Goal: Information Seeking & Learning: Find specific fact

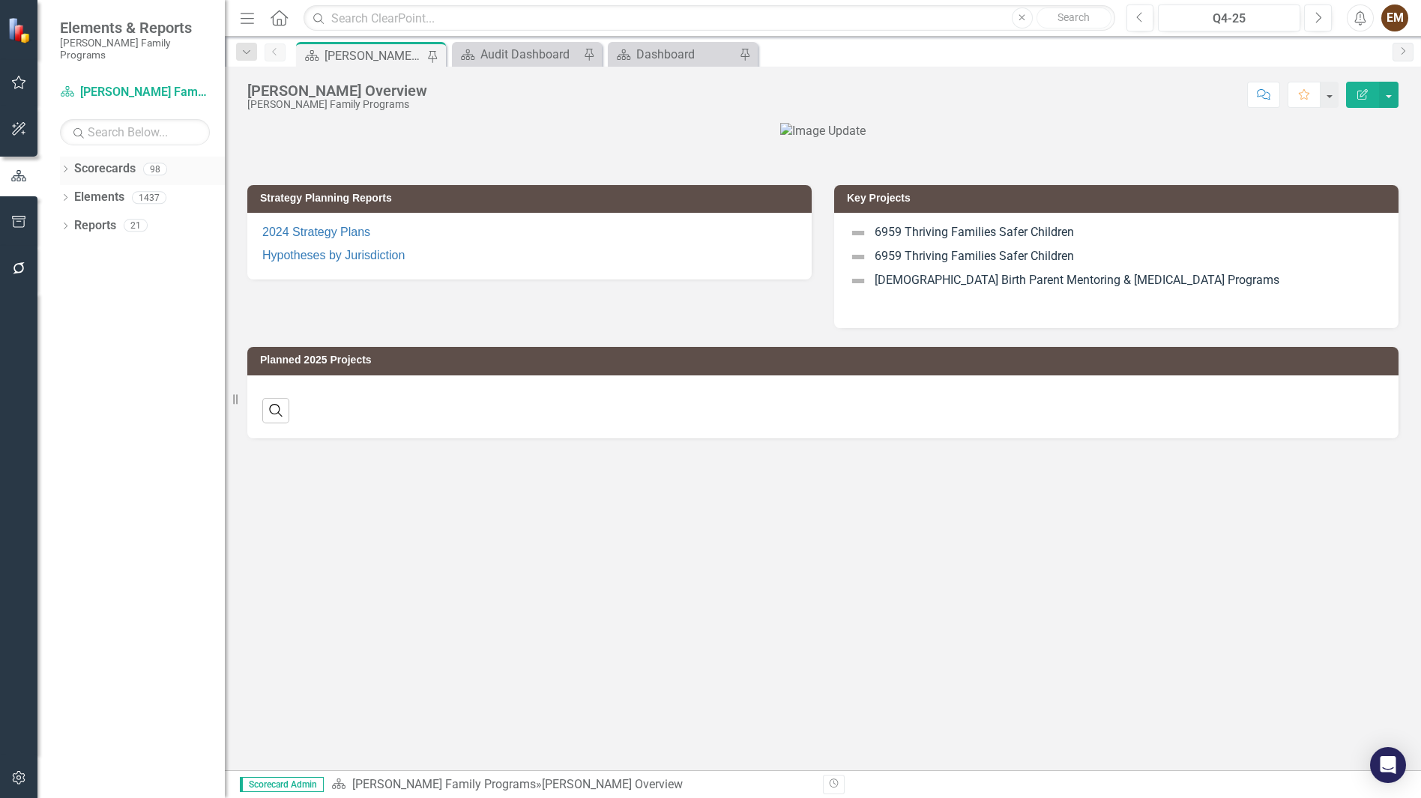
click at [66, 165] on div "Dropdown" at bounding box center [65, 171] width 10 height 13
click at [75, 193] on icon "Dropdown" at bounding box center [72, 197] width 11 height 9
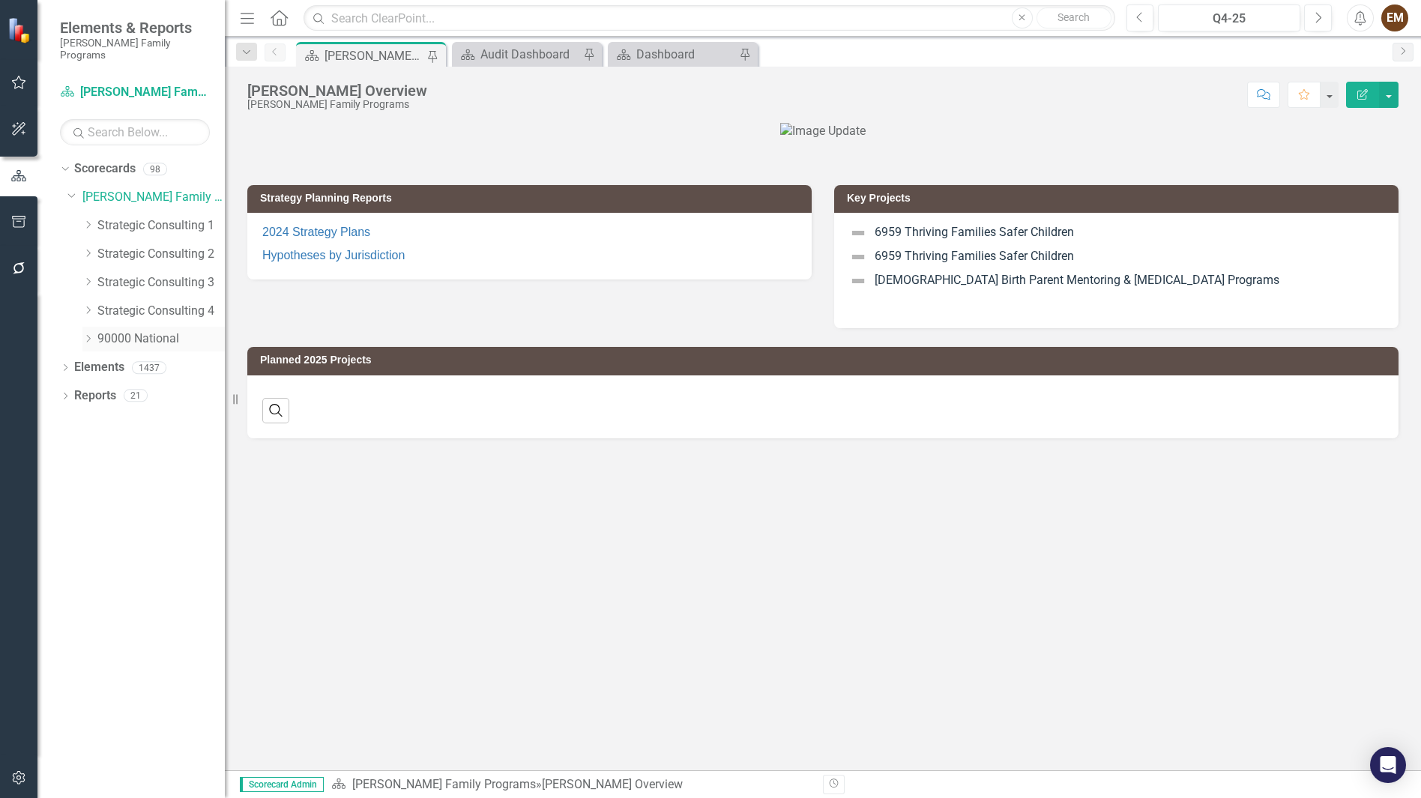
click at [86, 334] on icon "Dropdown" at bounding box center [87, 338] width 11 height 9
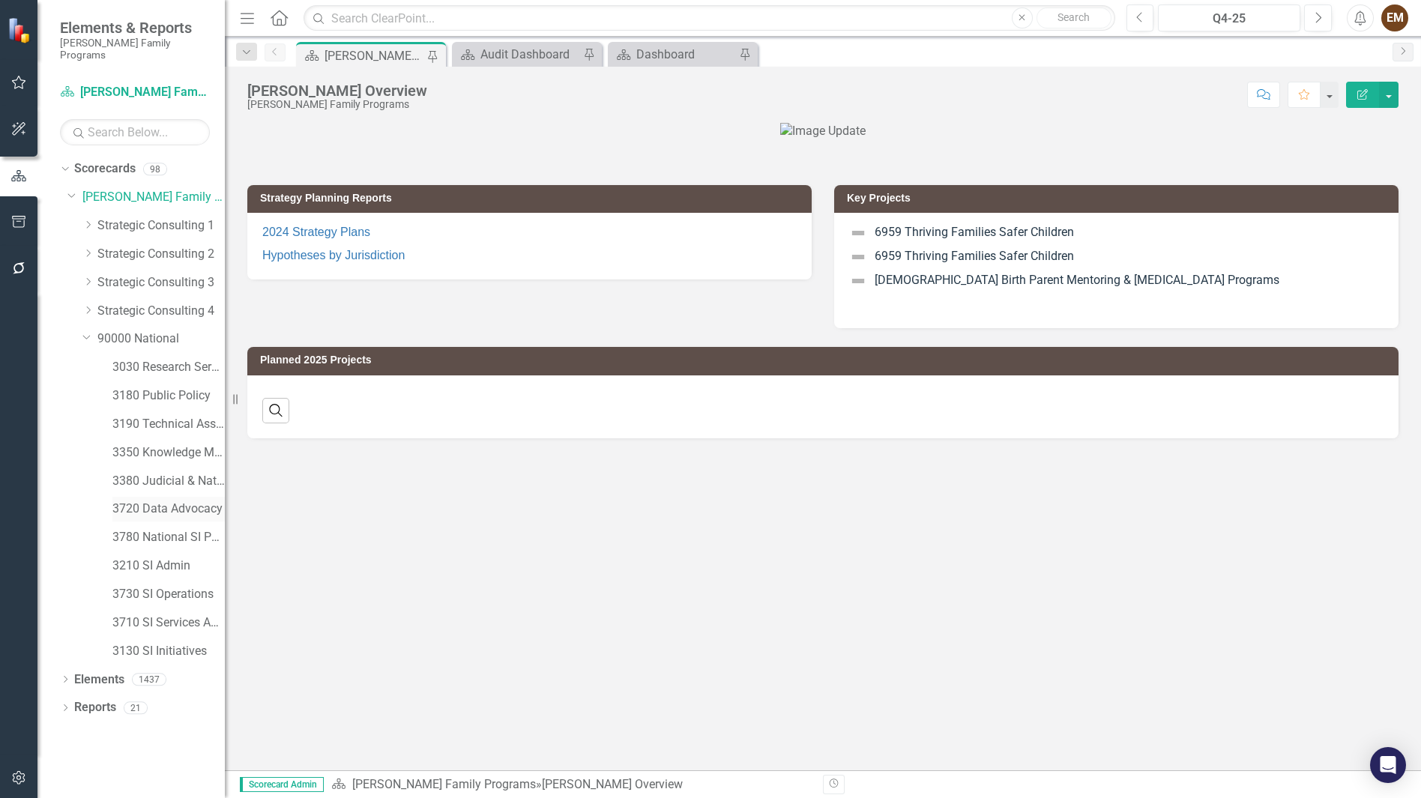
click at [160, 501] on link "3720 Data Advocacy" at bounding box center [168, 509] width 112 height 17
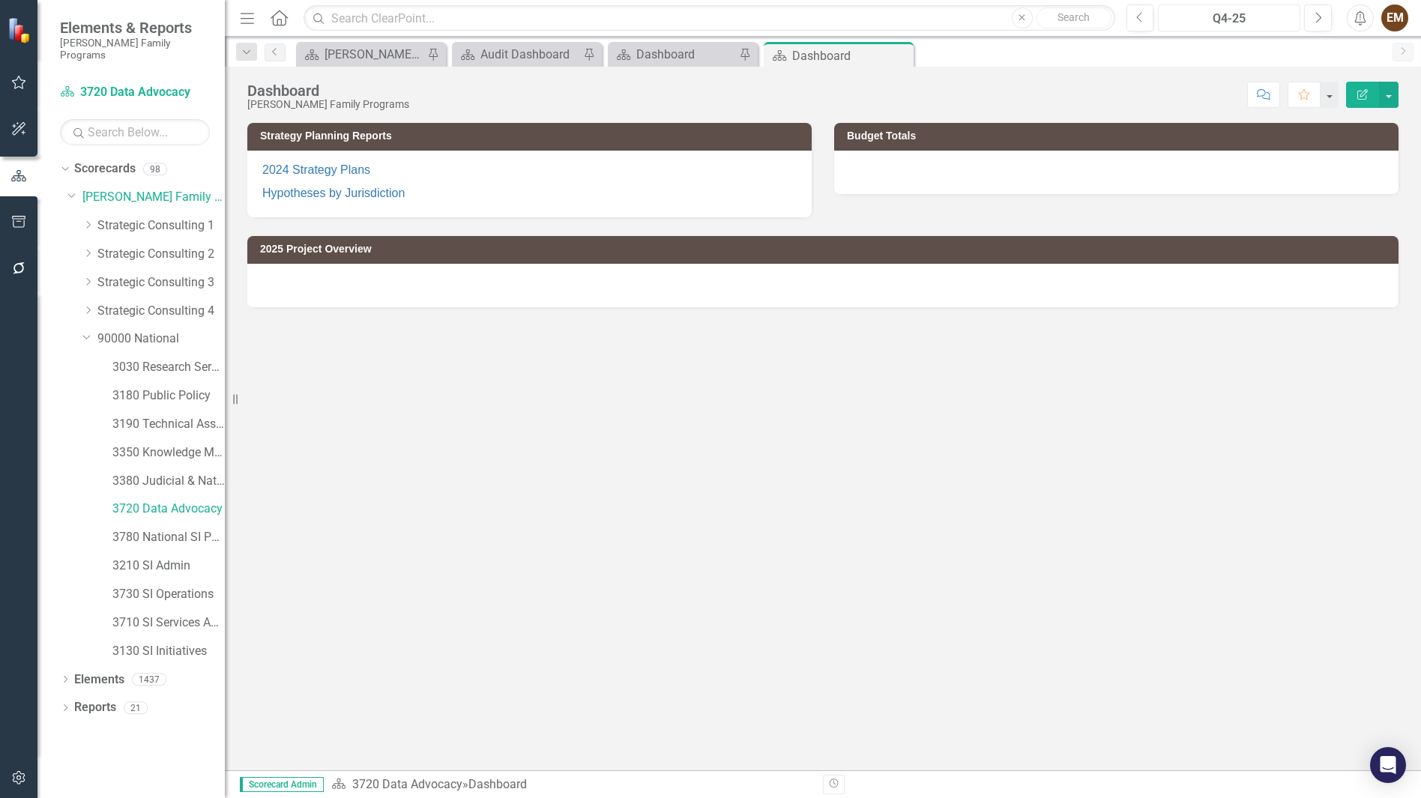
click at [1262, 21] on div "Q4-25" at bounding box center [1229, 19] width 132 height 18
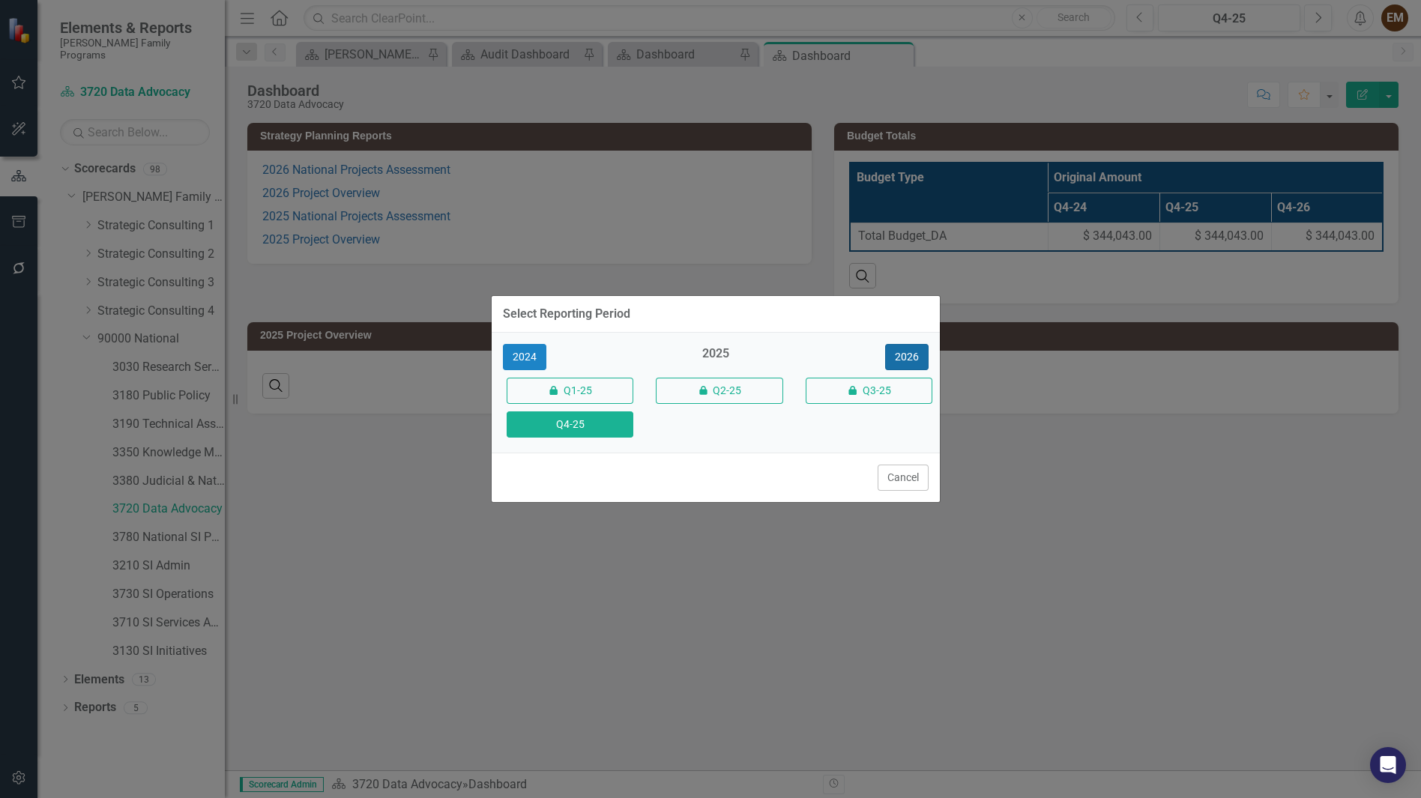
click at [913, 345] on button "2026" at bounding box center [906, 357] width 43 height 26
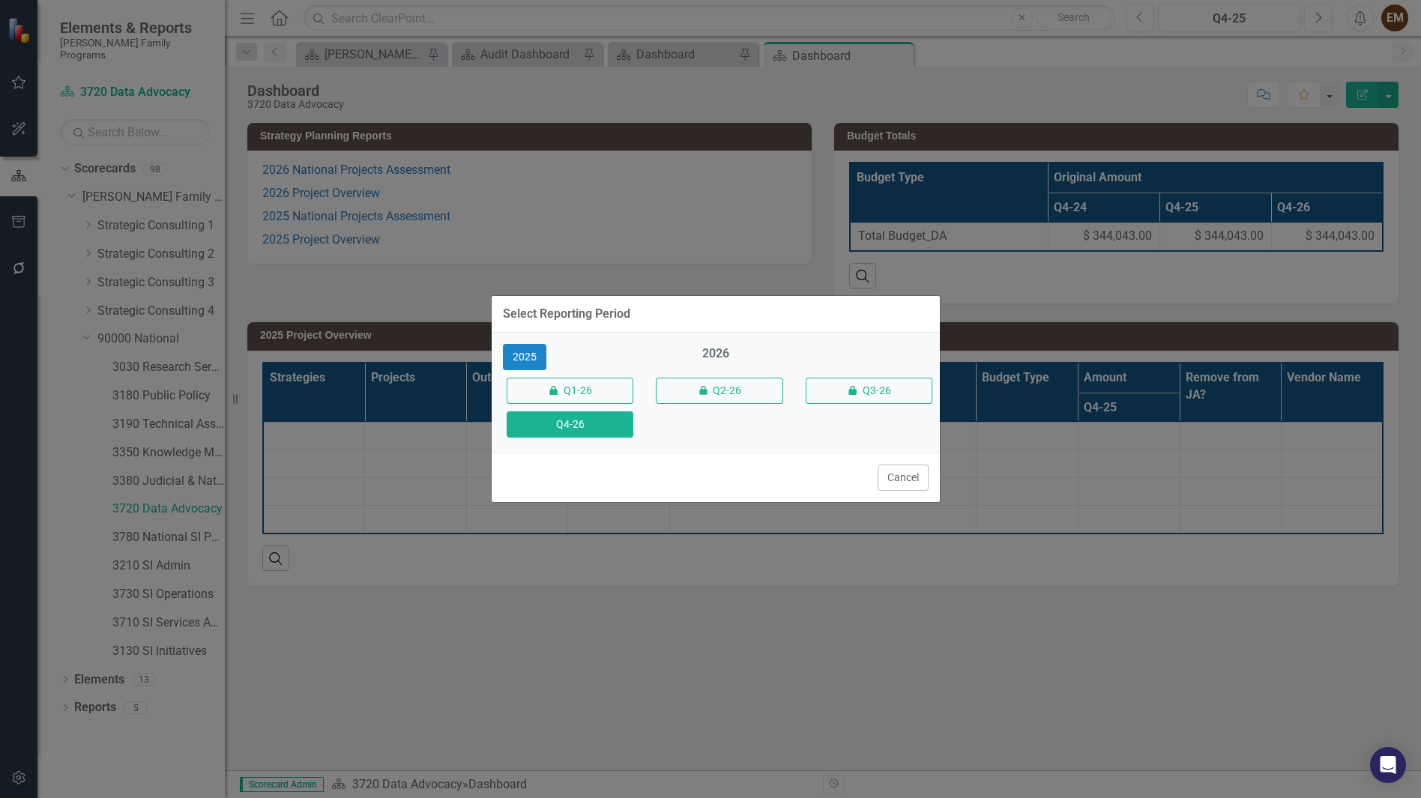
click at [596, 428] on button "Q4-26" at bounding box center [570, 424] width 127 height 26
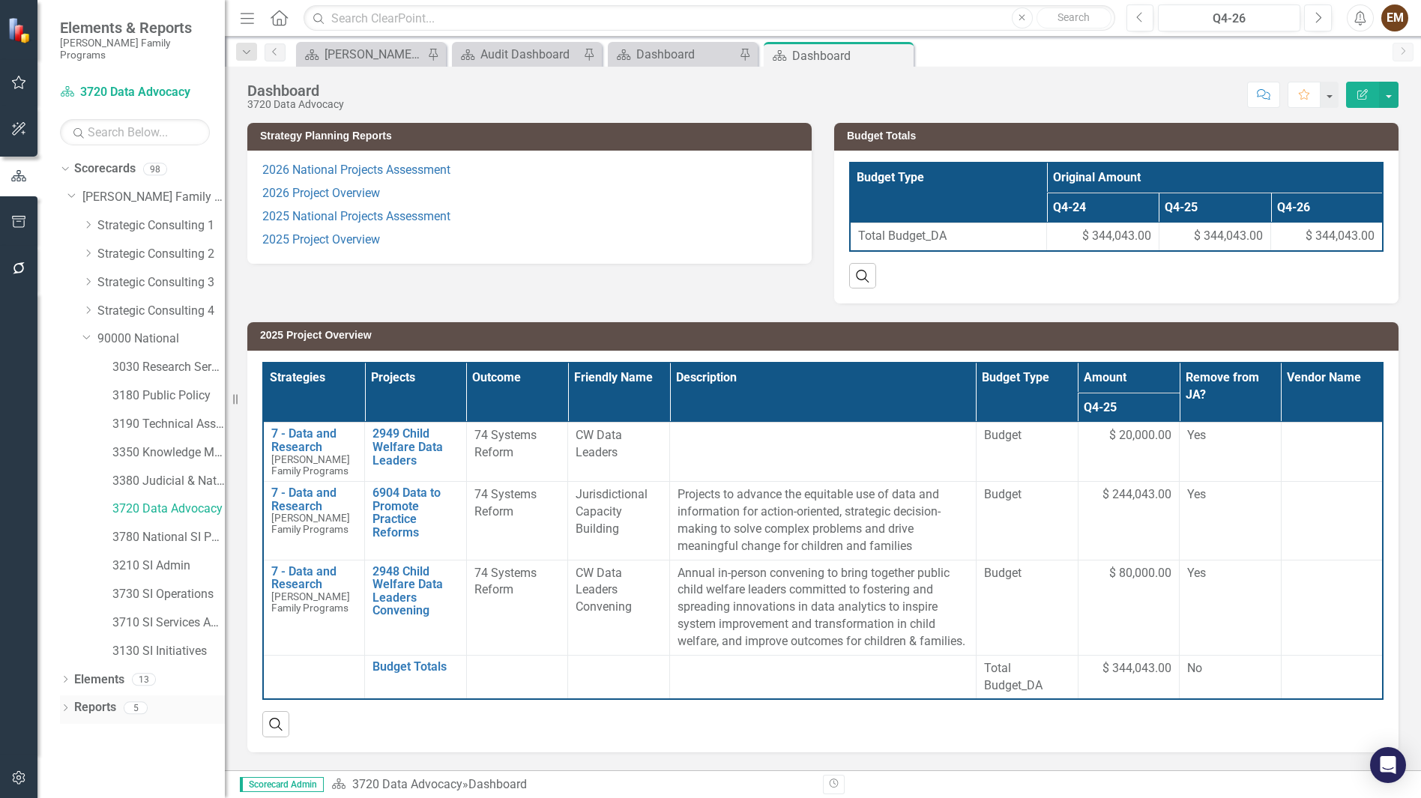
click at [62, 705] on icon "Dropdown" at bounding box center [65, 709] width 10 height 8
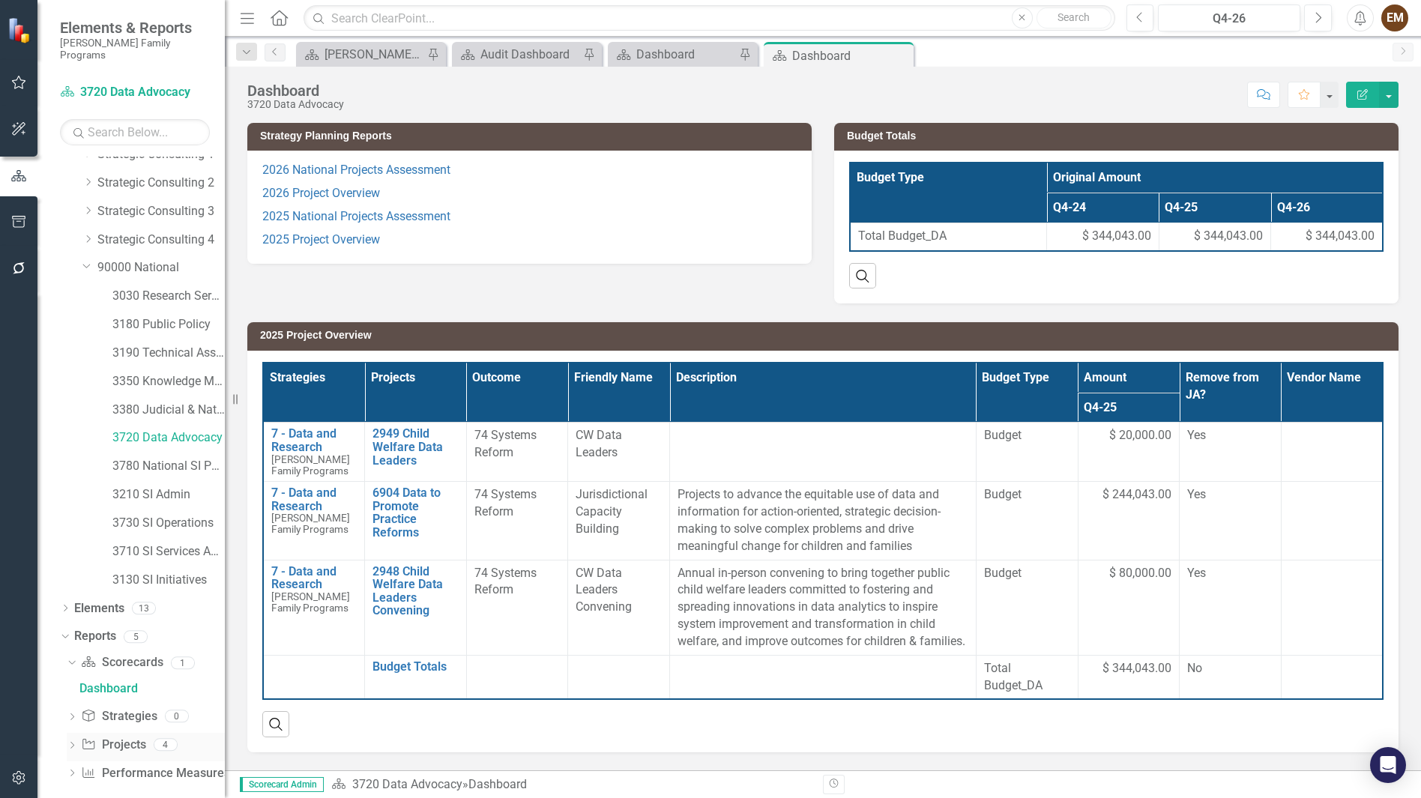
click at [70, 743] on icon "Dropdown" at bounding box center [72, 747] width 10 height 8
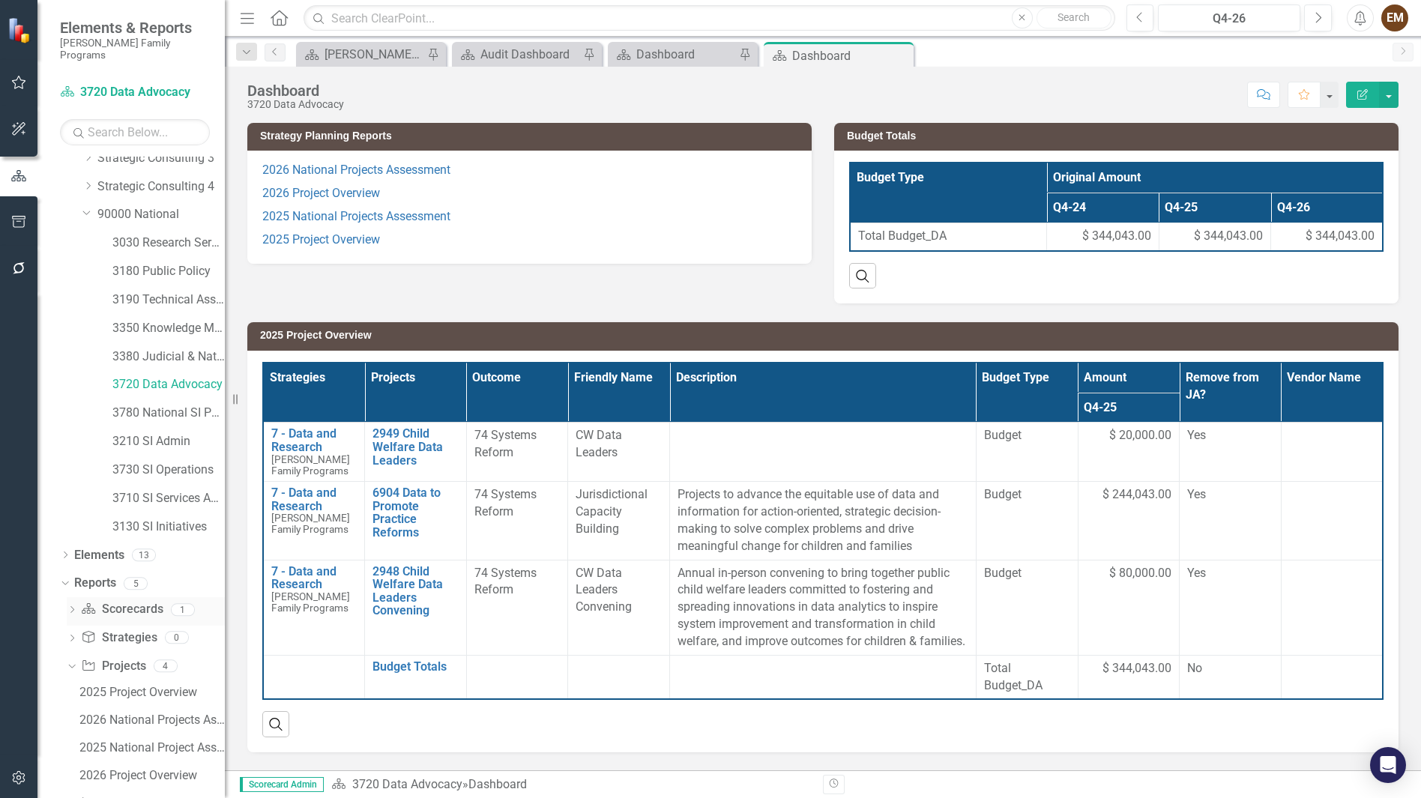
scroll to position [154, 0]
click at [140, 739] on div "2026 Project Overview" at bounding box center [151, 745] width 145 height 13
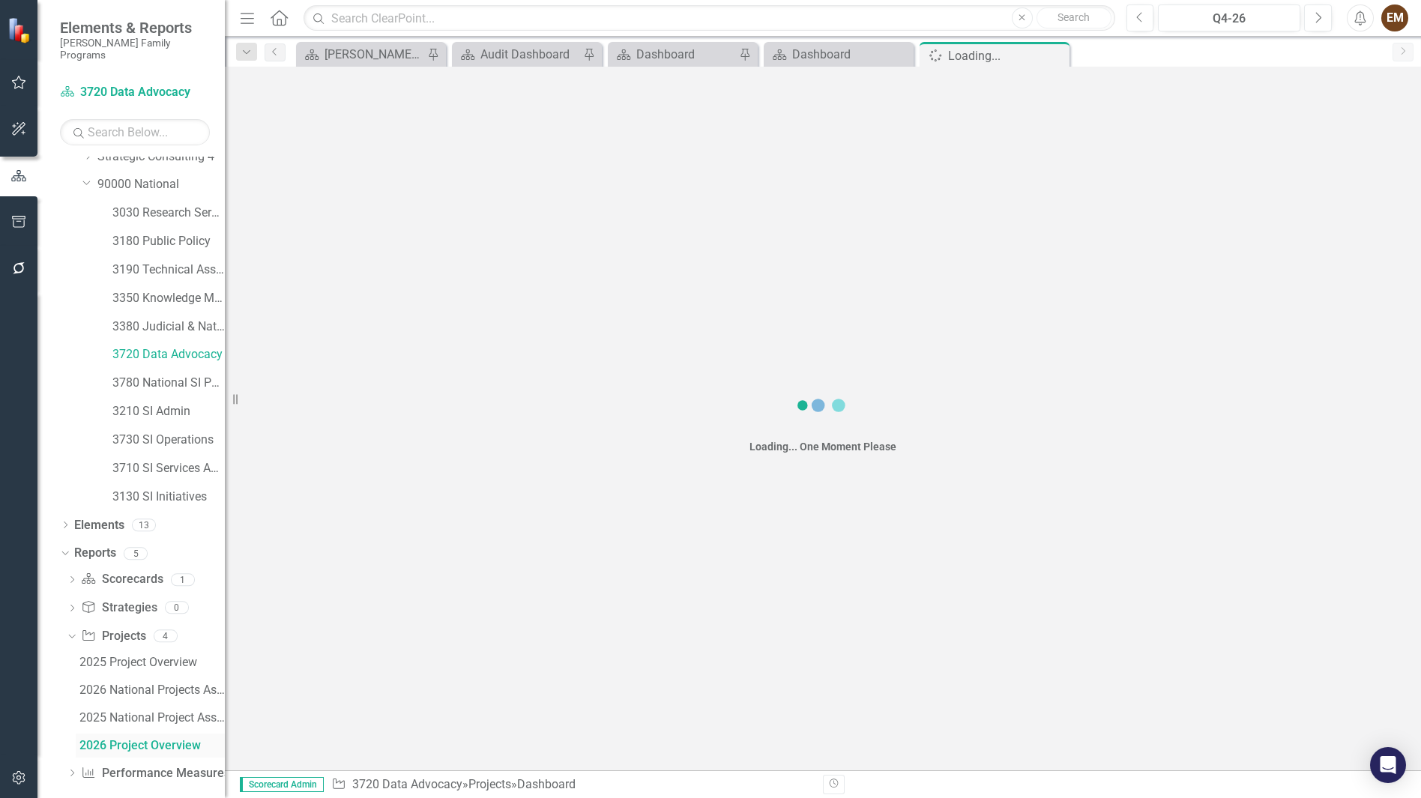
scroll to position [100, 0]
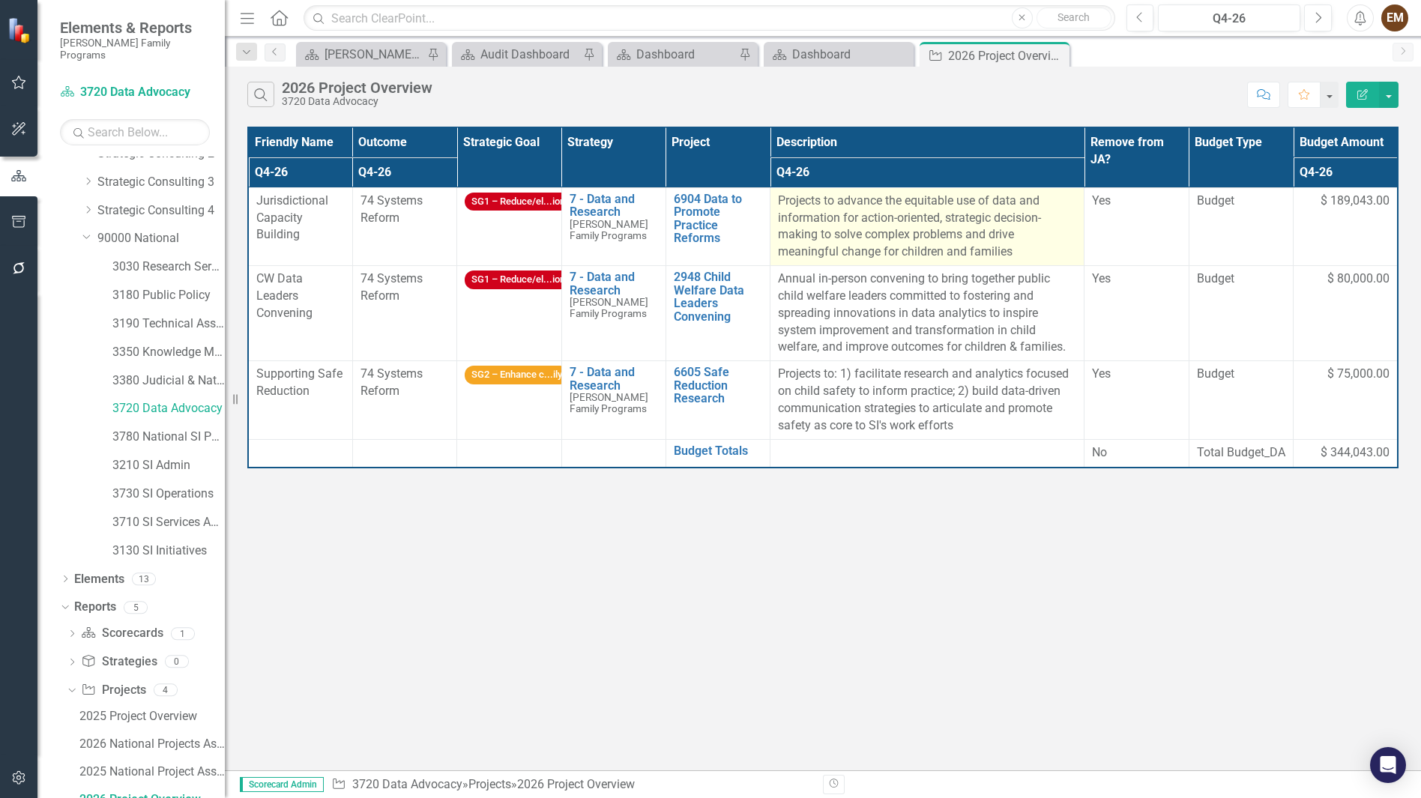
click at [873, 229] on p "Projects to advance the equitable use of data and information for action-orient…" at bounding box center [927, 227] width 298 height 68
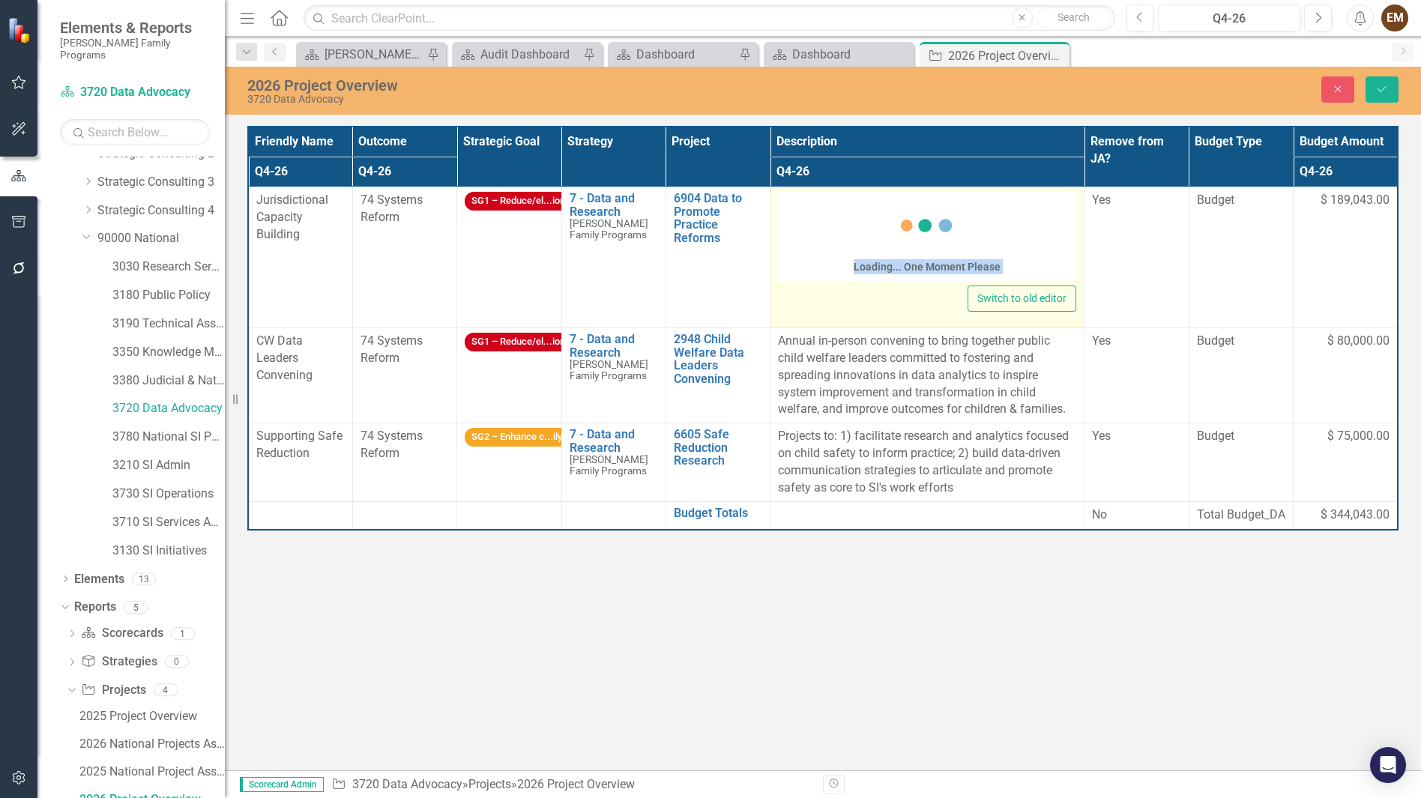
click at [873, 229] on div "Loading... One Moment Please" at bounding box center [926, 239] width 147 height 86
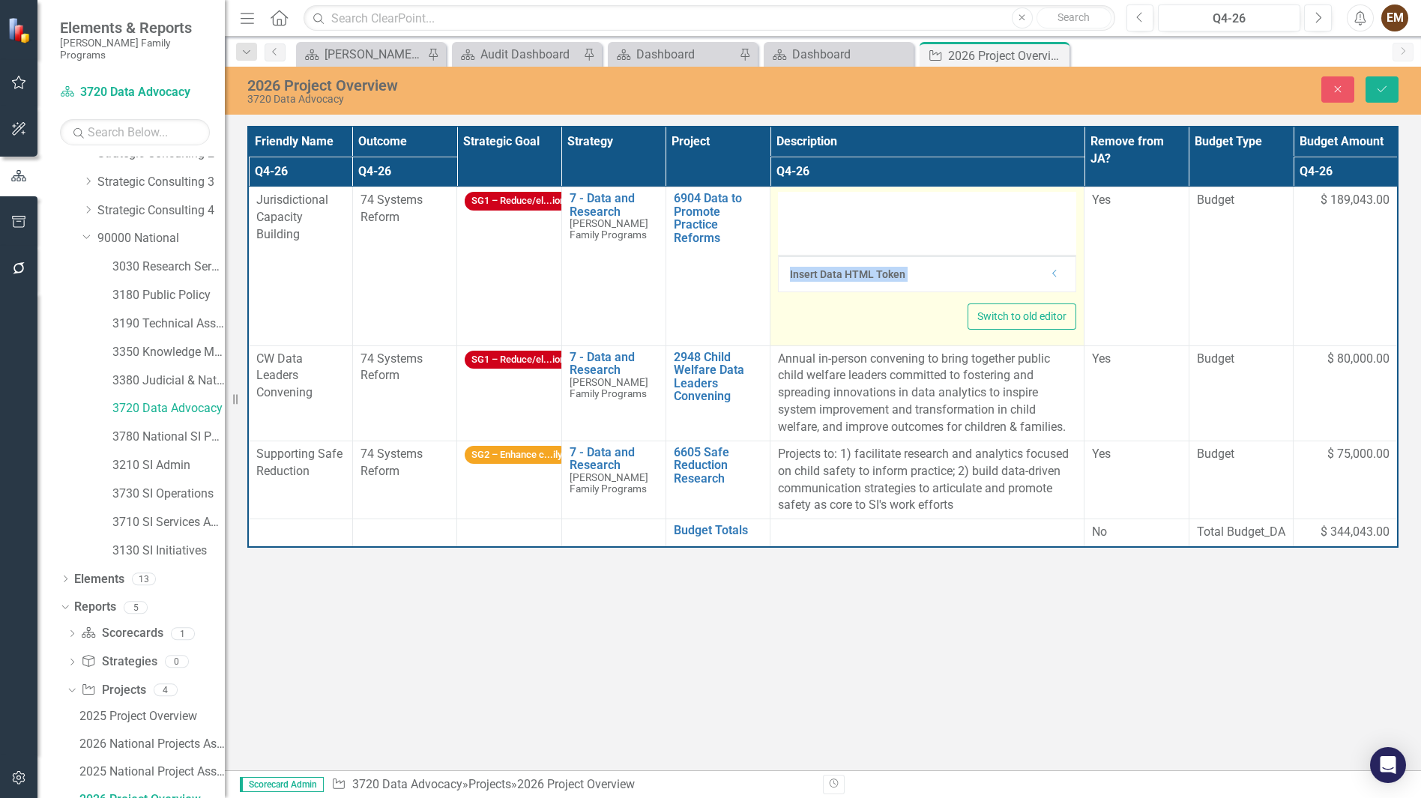
type textarea "<p>Projects to advance the equitable use of data and information for action-ori…"
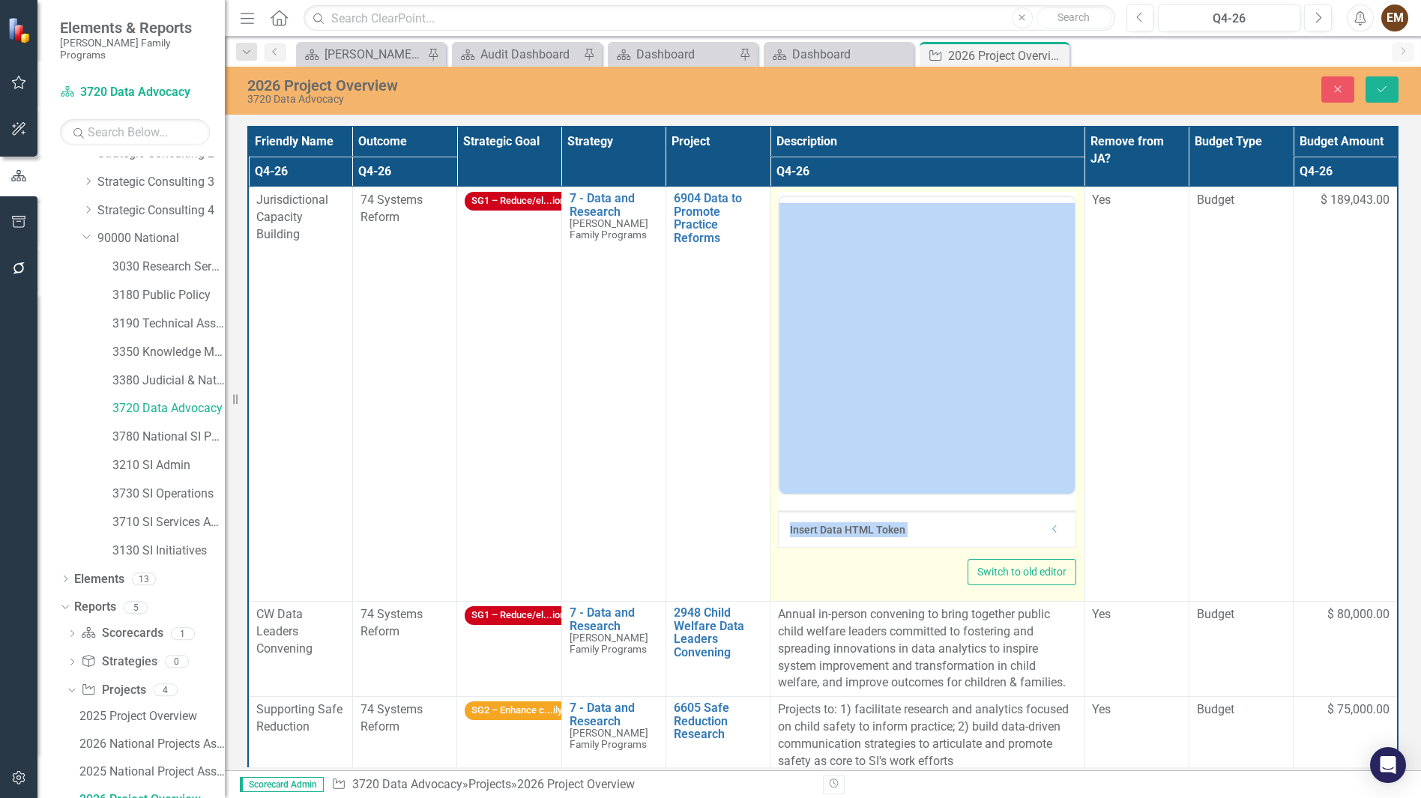
scroll to position [0, 0]
click at [865, 223] on div at bounding box center [828, 214] width 97 height 29
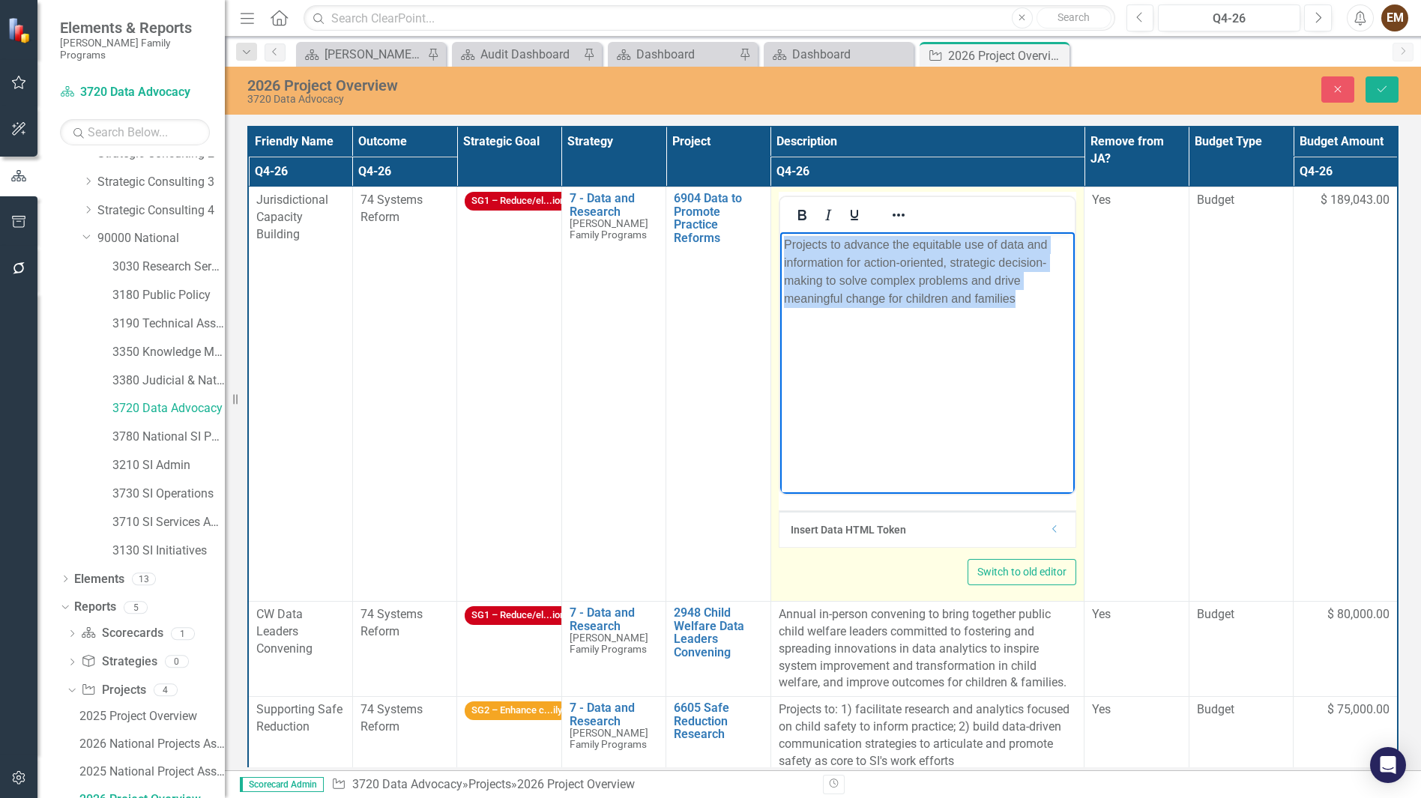
drag, startPoint x: 964, startPoint y: 342, endPoint x: 1534, endPoint y: 478, distance: 586.1
click at [779, 244] on html "Projects to advance the equitable use of data and information for action-orient…" at bounding box center [926, 344] width 294 height 225
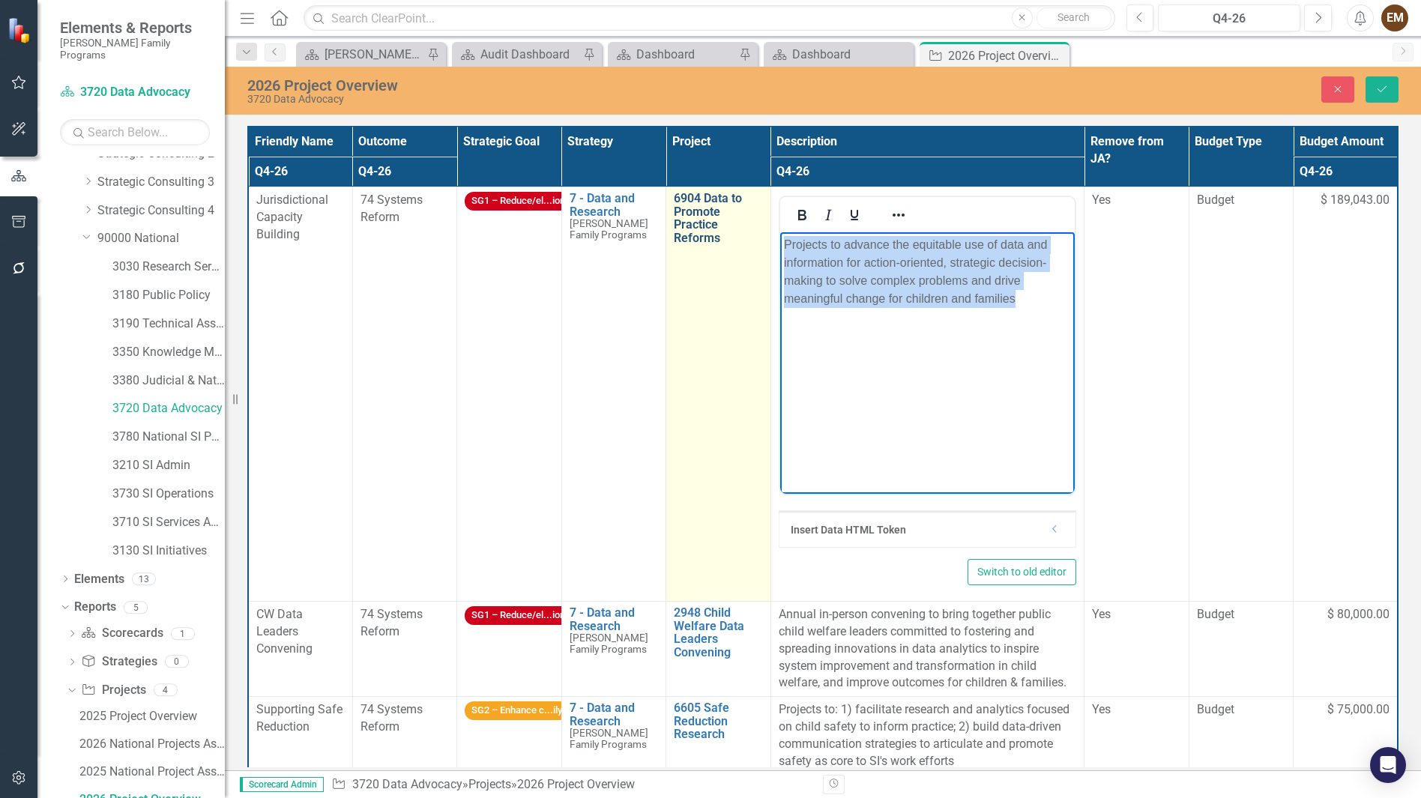
copy p "Projects to advance the equitable use of data and information for action-orient…"
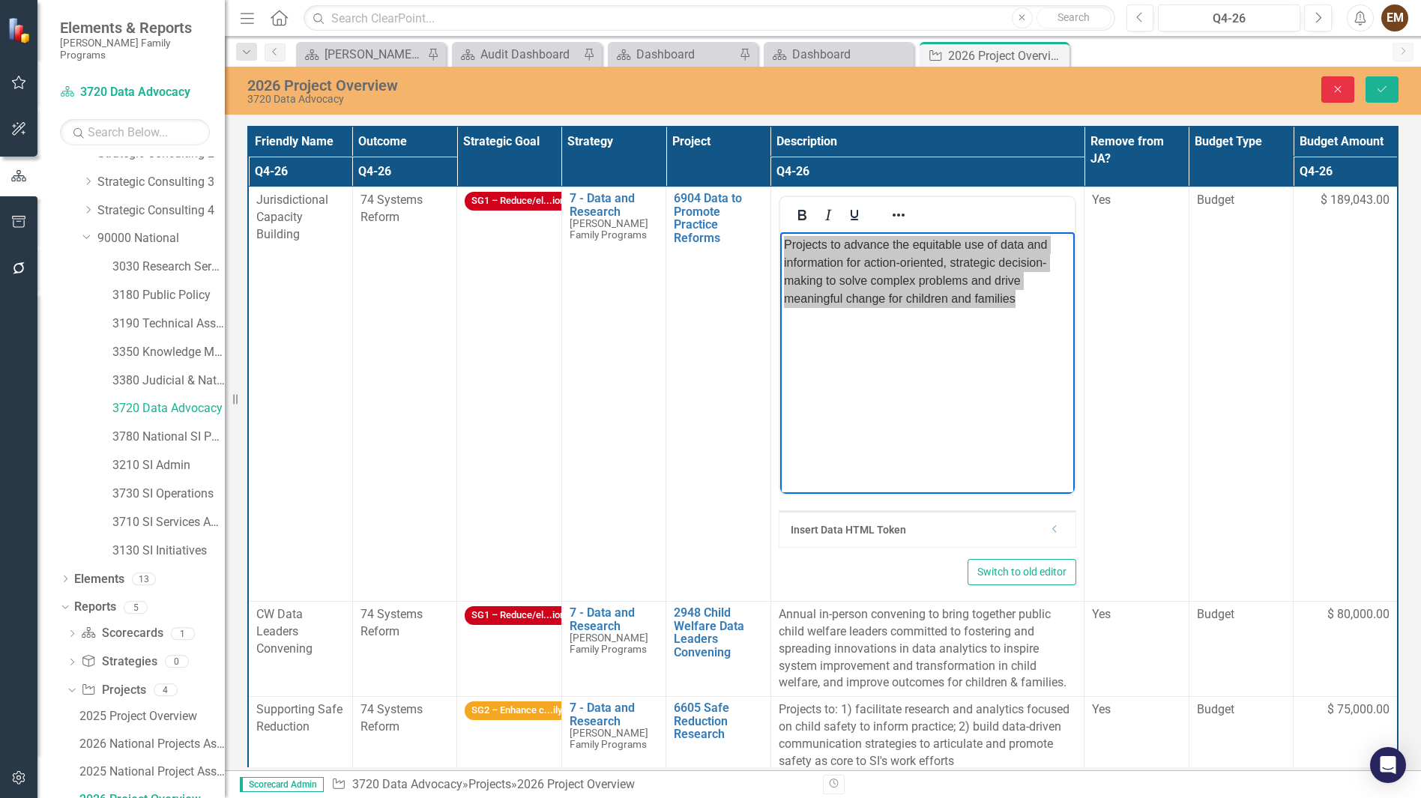
click at [1341, 91] on button "Close" at bounding box center [1337, 89] width 33 height 26
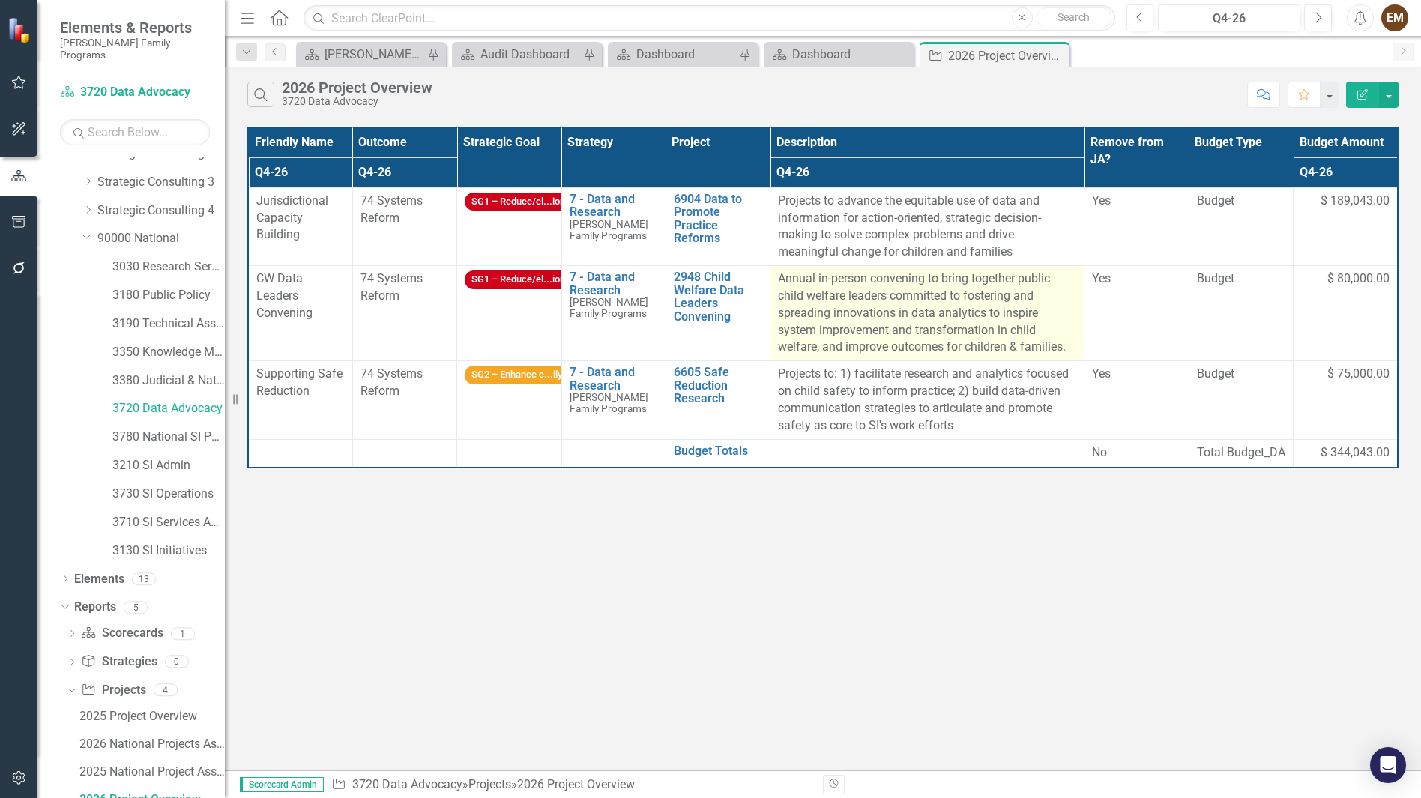
click at [938, 327] on p "Annual in-person convening to bring together public child welfare leaders commi…" at bounding box center [927, 312] width 298 height 85
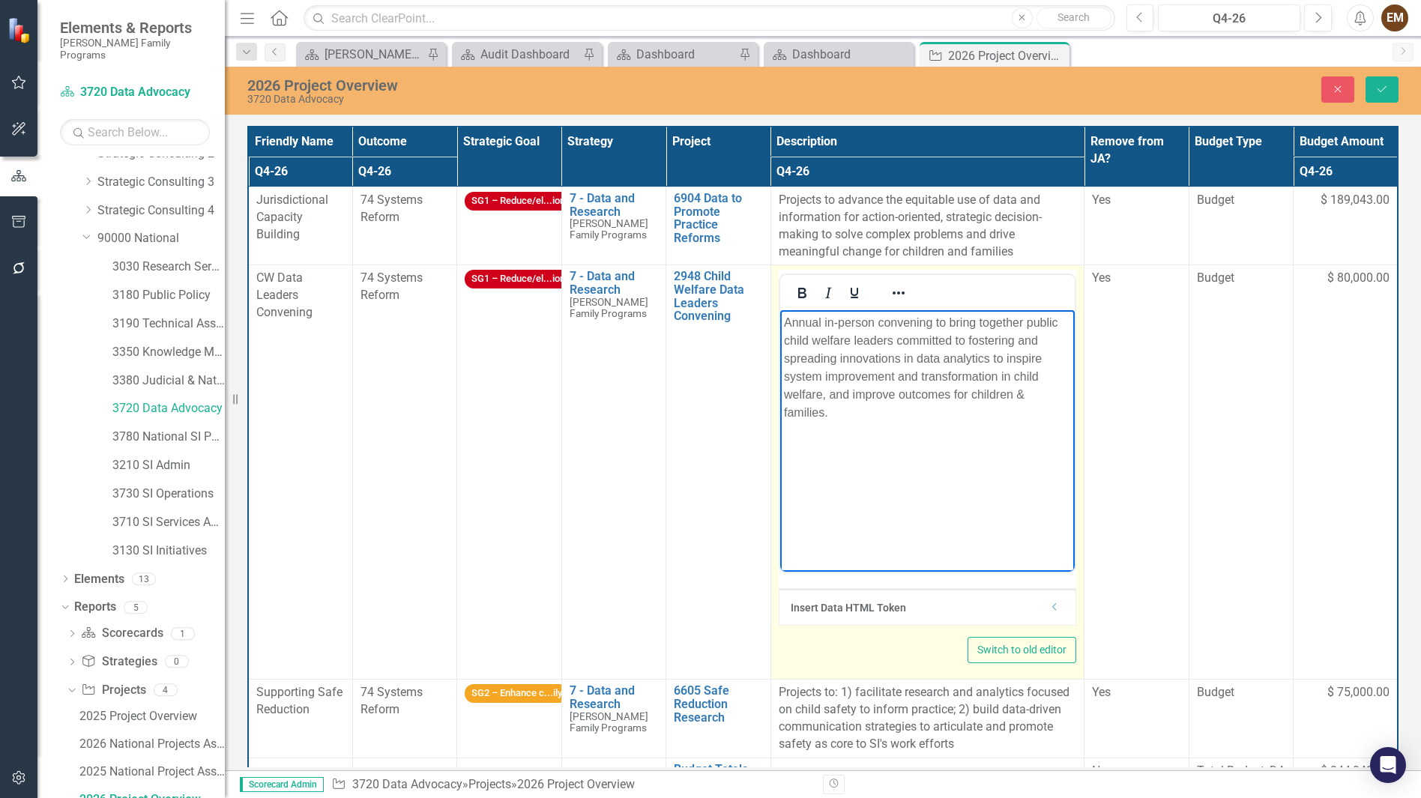
drag, startPoint x: 1717, startPoint y: 637, endPoint x: 940, endPoint y: 471, distance: 794.5
click at [940, 471] on body "Annual in-person convening to bring together public child welfare leaders commi…" at bounding box center [926, 422] width 294 height 225
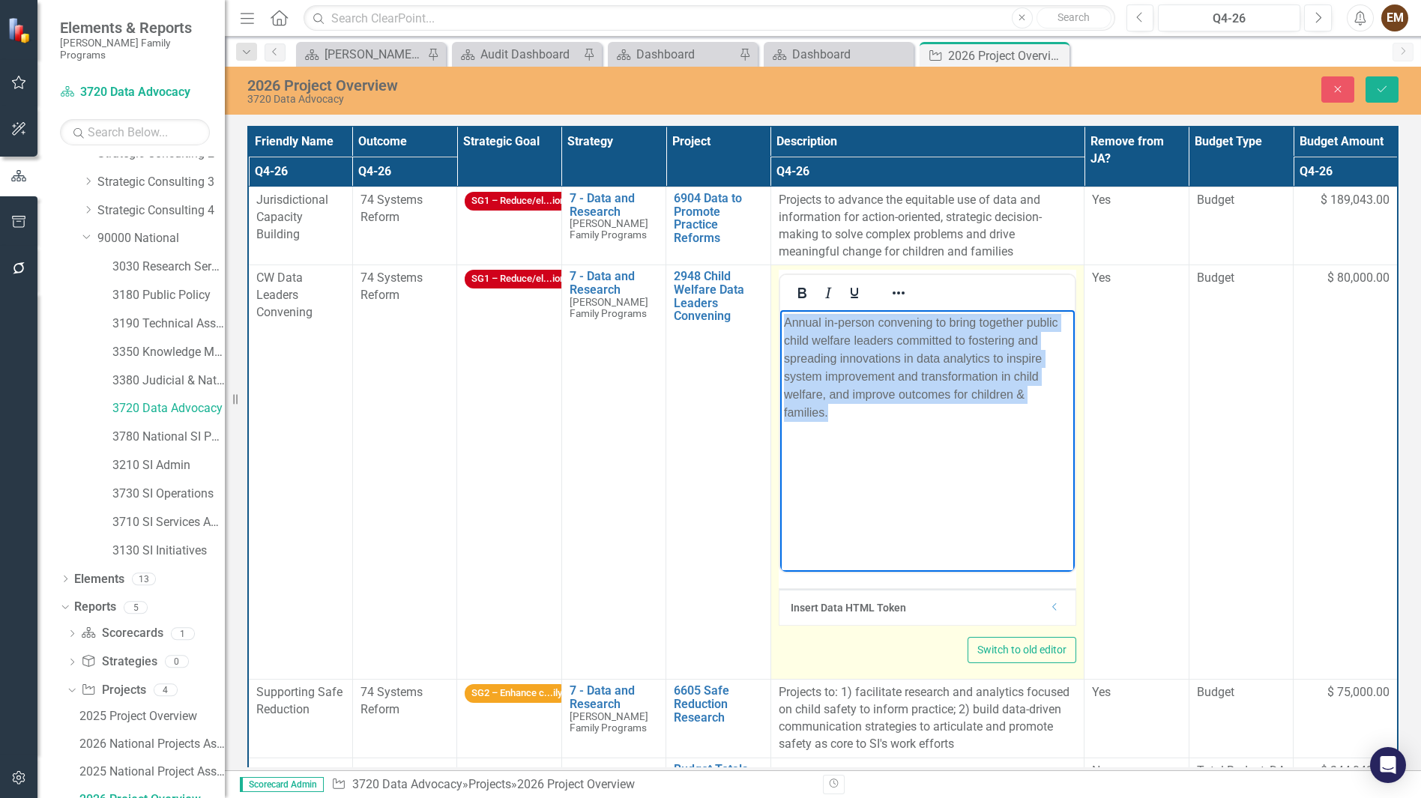
drag, startPoint x: 933, startPoint y: 471, endPoint x: 788, endPoint y: 336, distance: 198.8
click at [788, 336] on body "Annual in-person convening to bring together public child welfare leaders commi…" at bounding box center [926, 422] width 294 height 225
copy p "Annual in-person convening to bring together public child welfare leaders commi…"
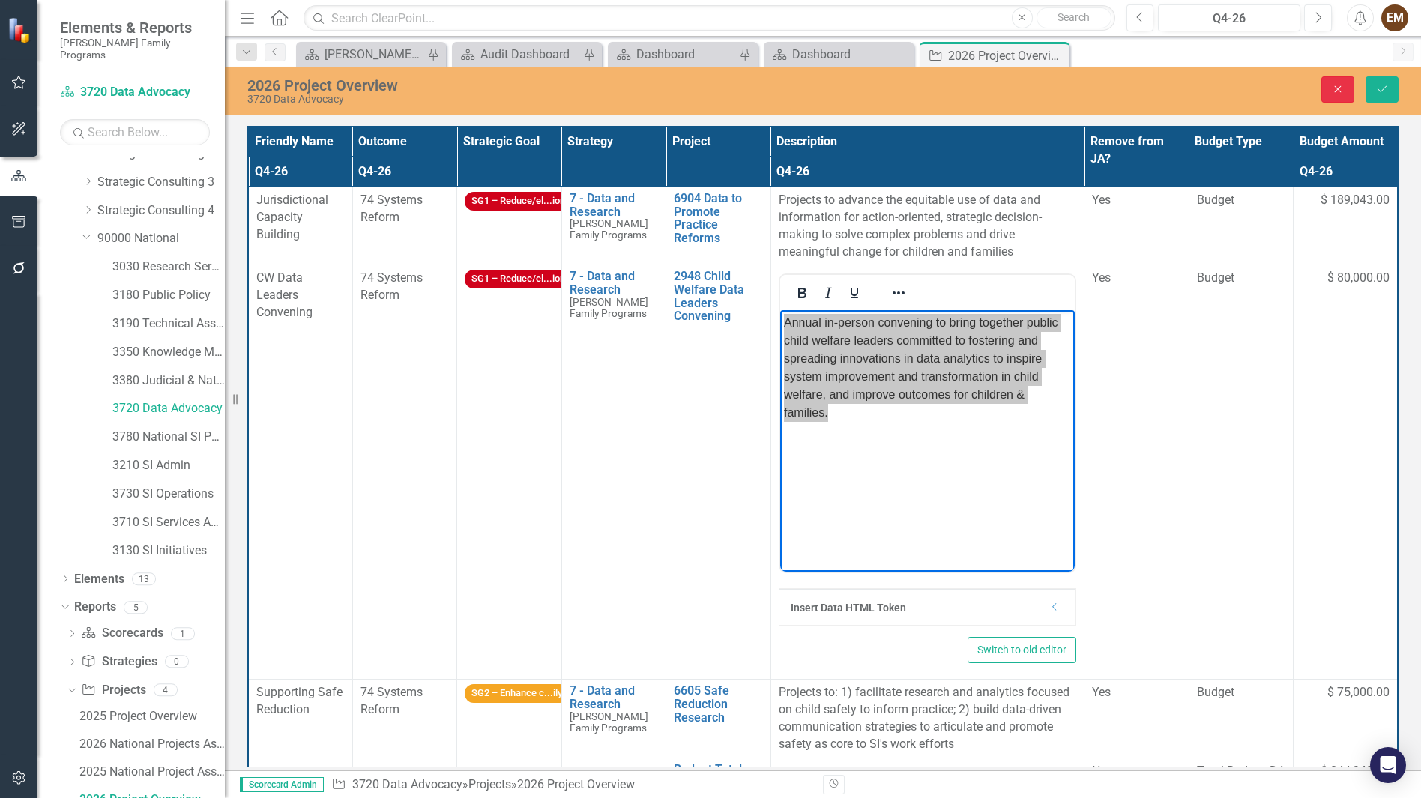
click at [1333, 82] on button "Close" at bounding box center [1337, 89] width 33 height 26
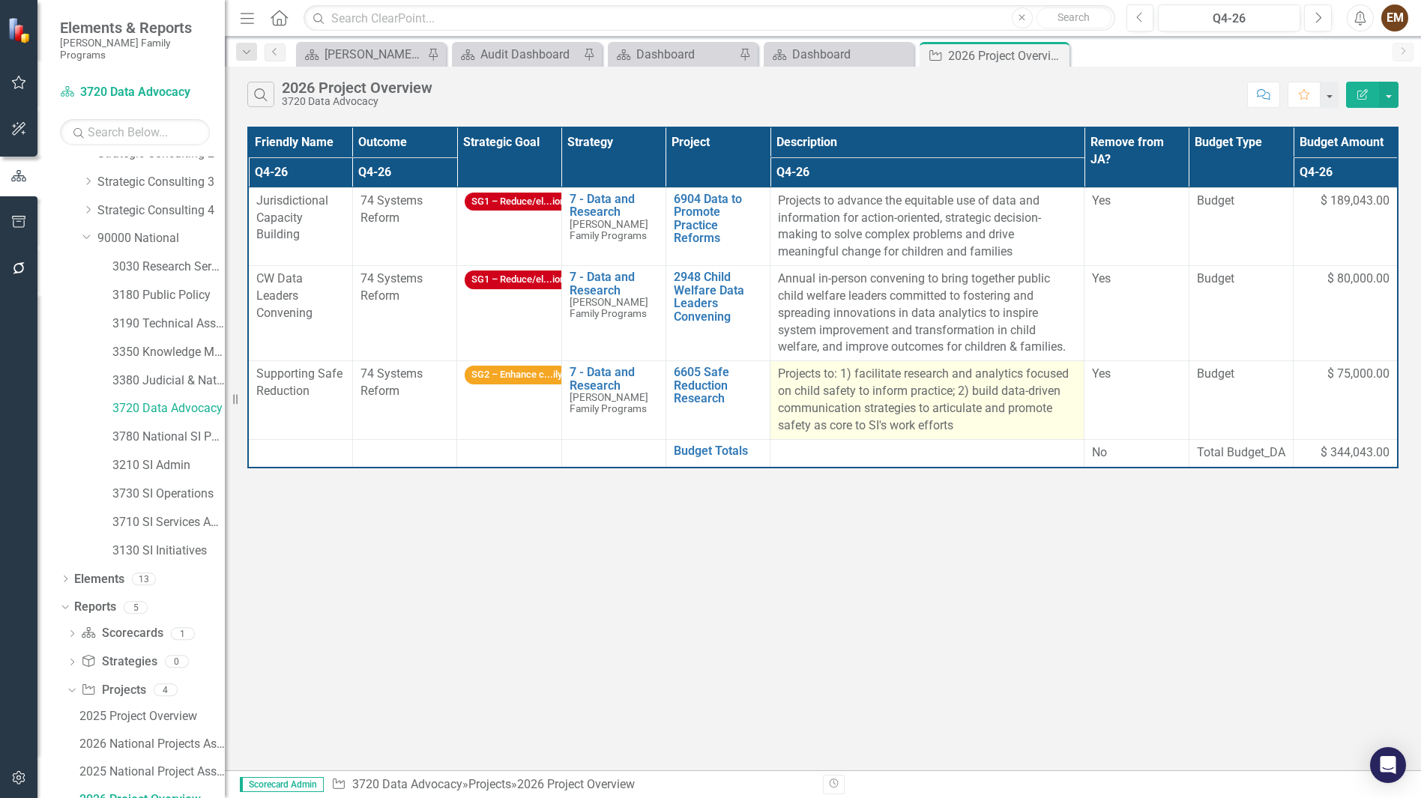
click at [873, 429] on p "Projects to: 1) facilitate research and analytics focused on child safety to in…" at bounding box center [927, 400] width 298 height 68
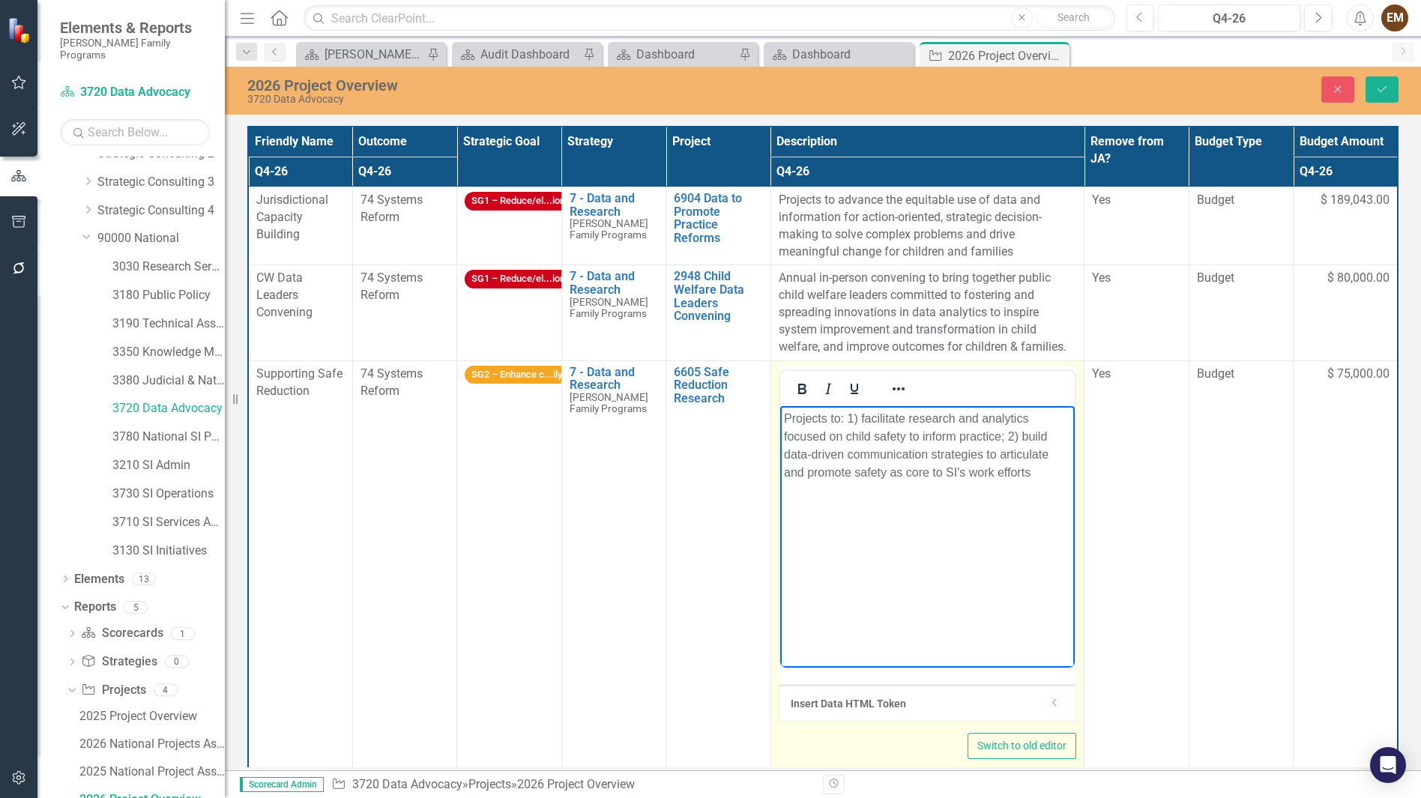
drag, startPoint x: 1652, startPoint y: 834, endPoint x: 1066, endPoint y: 511, distance: 669.1
click at [1066, 481] on p "Projects to: 1) facilitate research and analytics focused on child safety to in…" at bounding box center [926, 445] width 287 height 72
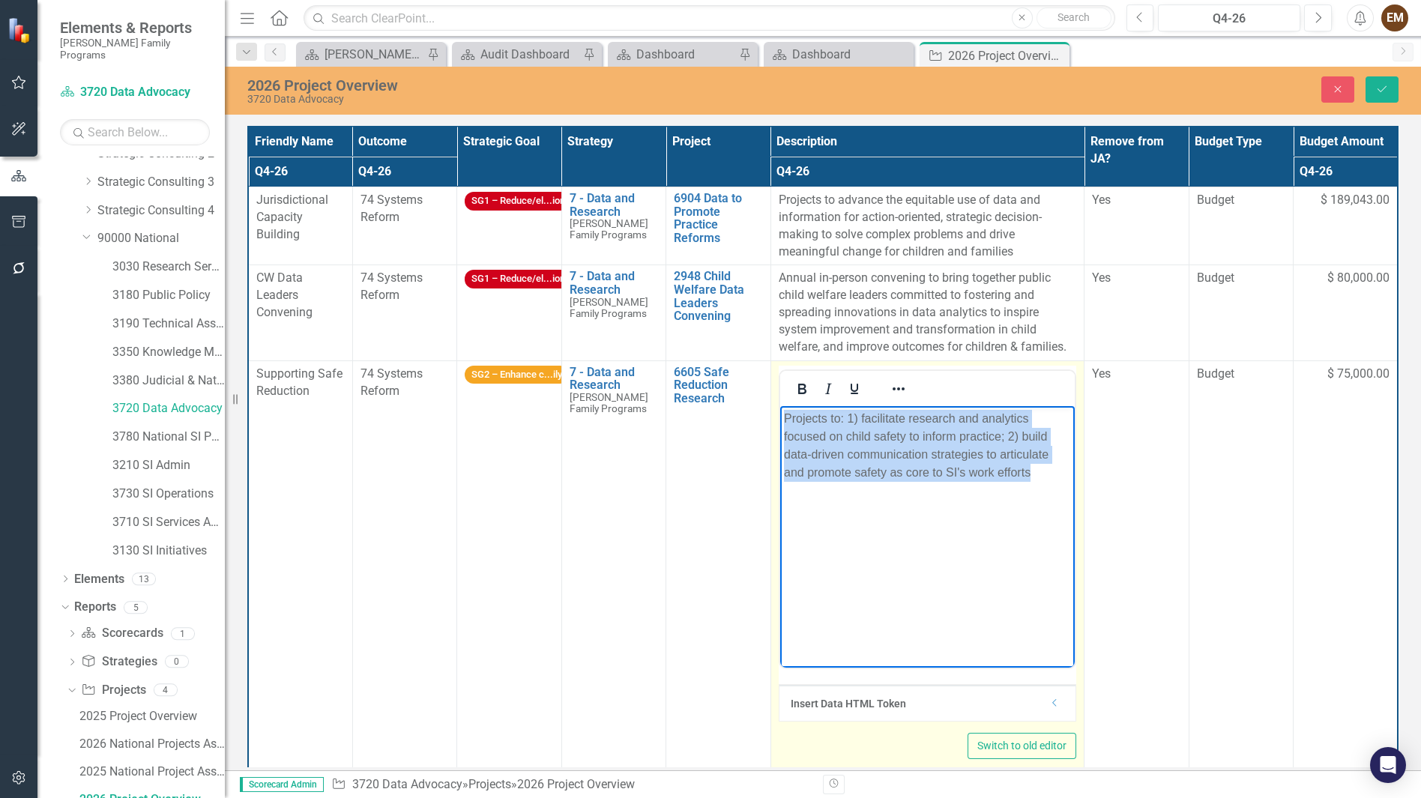
drag, startPoint x: 1065, startPoint y: 511, endPoint x: 1518, endPoint y: 815, distance: 545.9
click at [779, 408] on html "Projects to: 1) facilitate research and analytics focused on child safety to in…" at bounding box center [926, 517] width 294 height 225
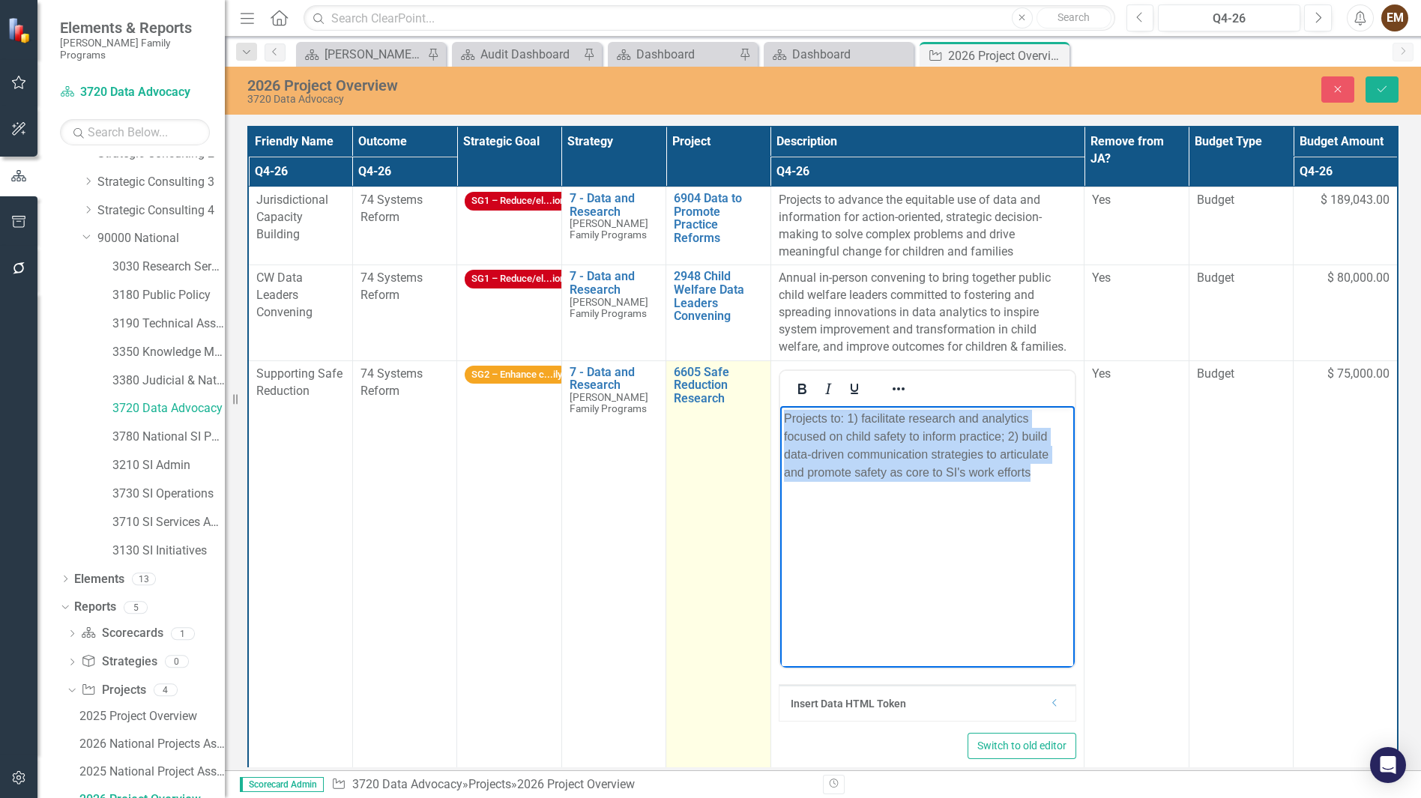
copy p "Projects to: 1) facilitate research and analytics focused on child safety to in…"
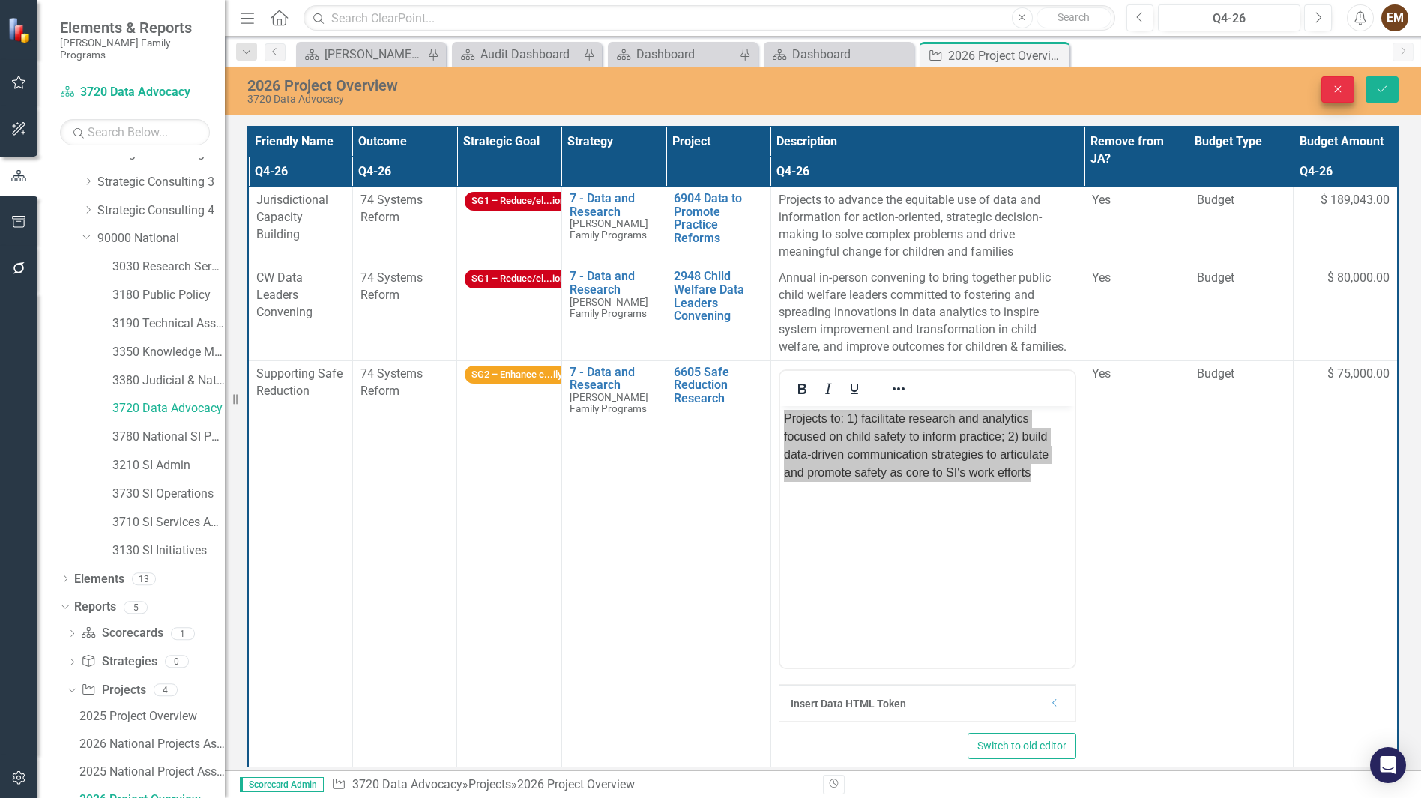
click at [1332, 85] on icon "Close" at bounding box center [1337, 89] width 13 height 10
